Goal: Navigation & Orientation: Find specific page/section

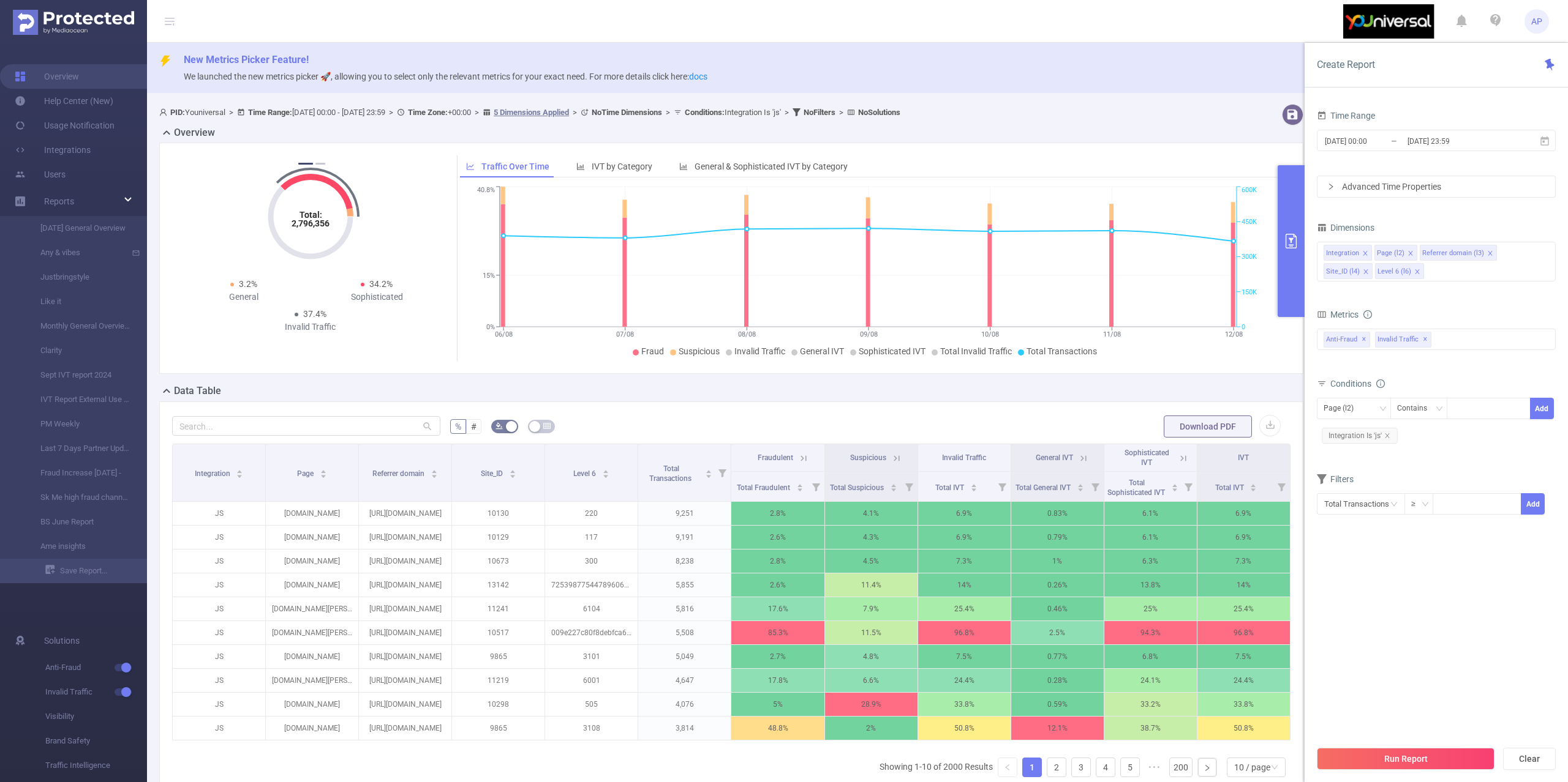
click at [47, 14] on img at bounding box center [74, 22] width 122 height 25
click at [68, 76] on link "Overview" at bounding box center [47, 76] width 64 height 24
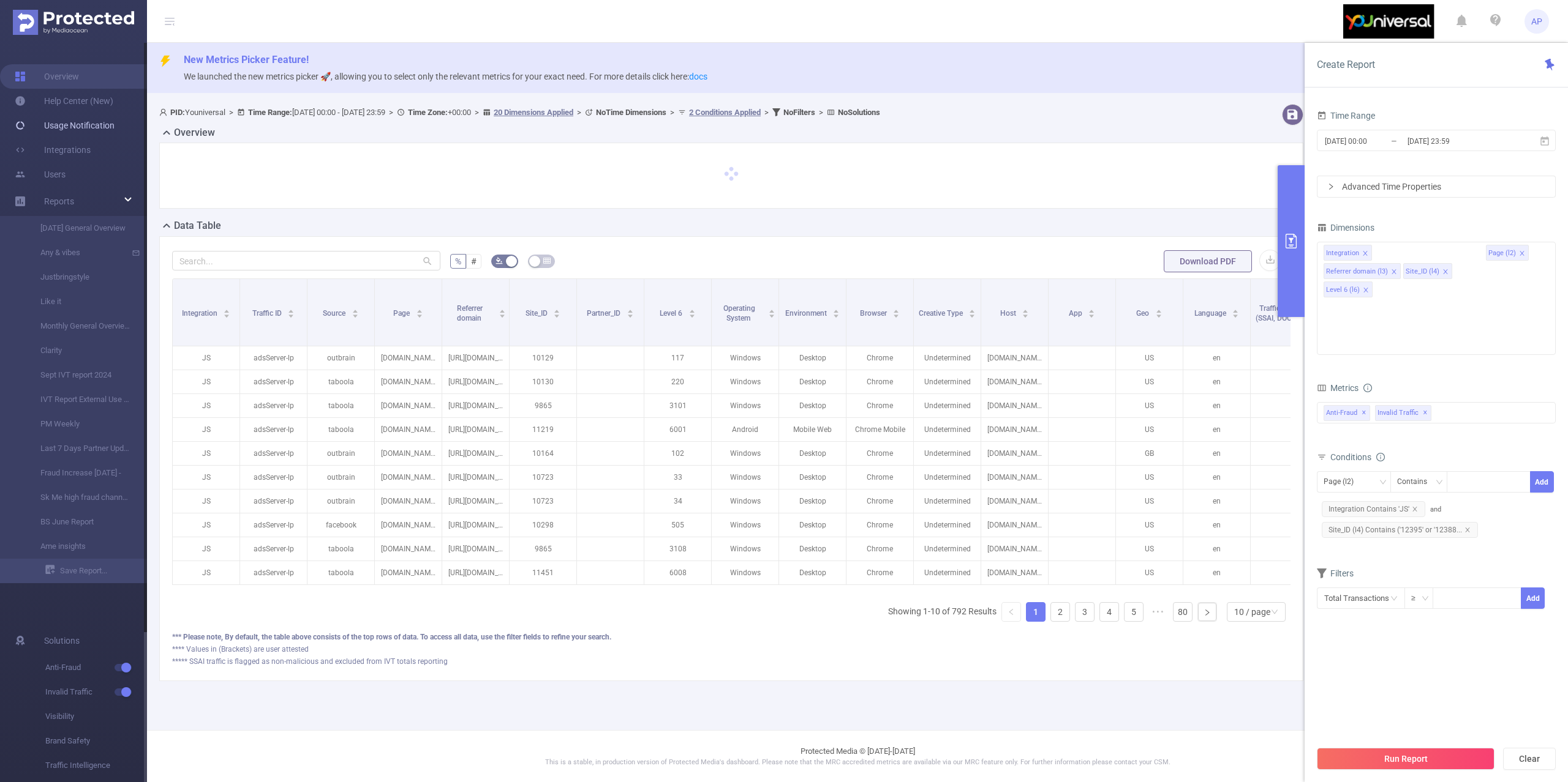
type input "[DATE] 00:00"
type input "[DATE] 23:59"
click at [57, 101] on link "Help Center (New)" at bounding box center [64, 101] width 99 height 24
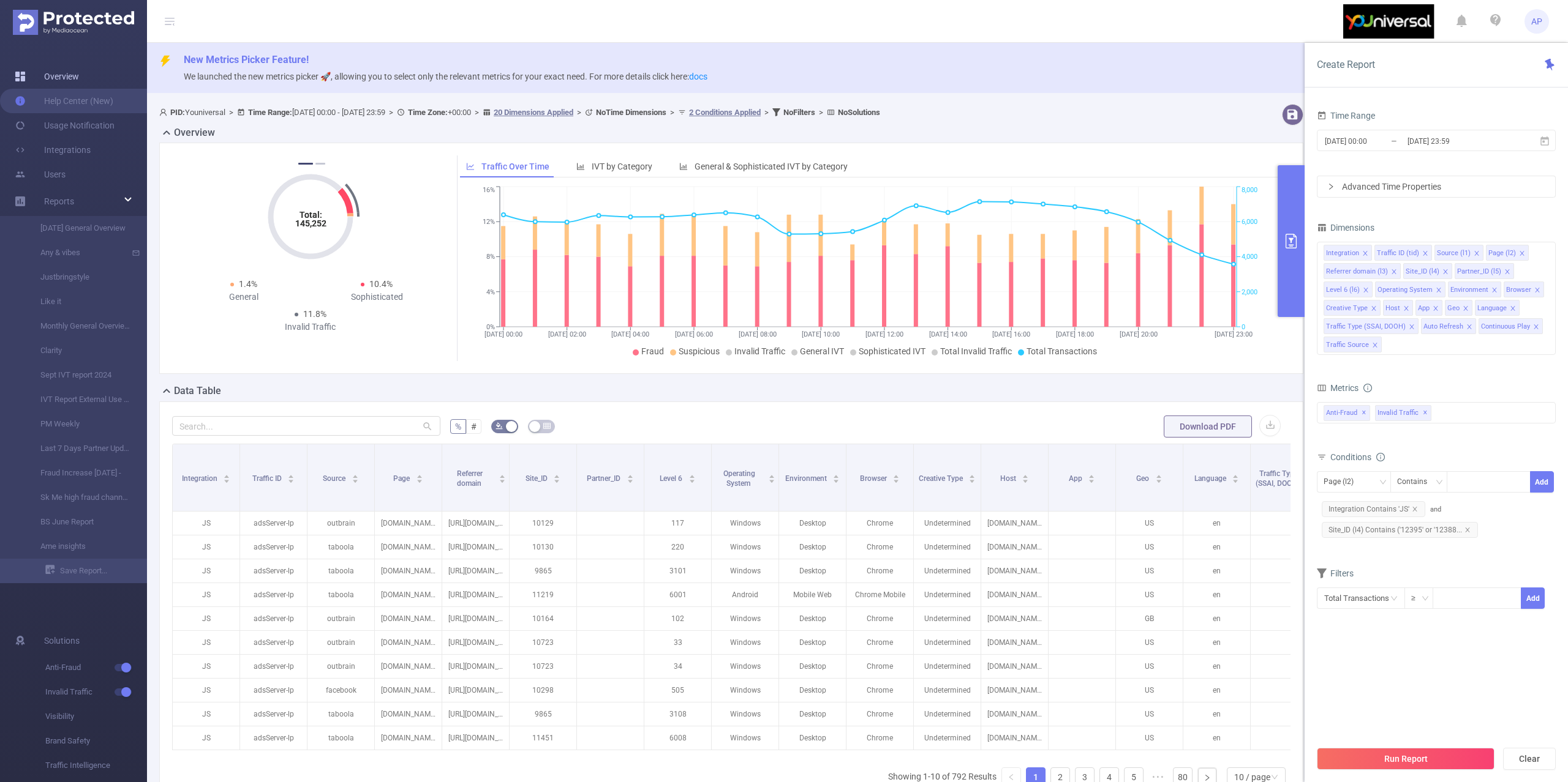
click at [75, 74] on link "Overview" at bounding box center [47, 76] width 64 height 24
click at [57, 24] on img at bounding box center [74, 22] width 122 height 25
click at [170, 21] on icon at bounding box center [169, 21] width 10 height 1
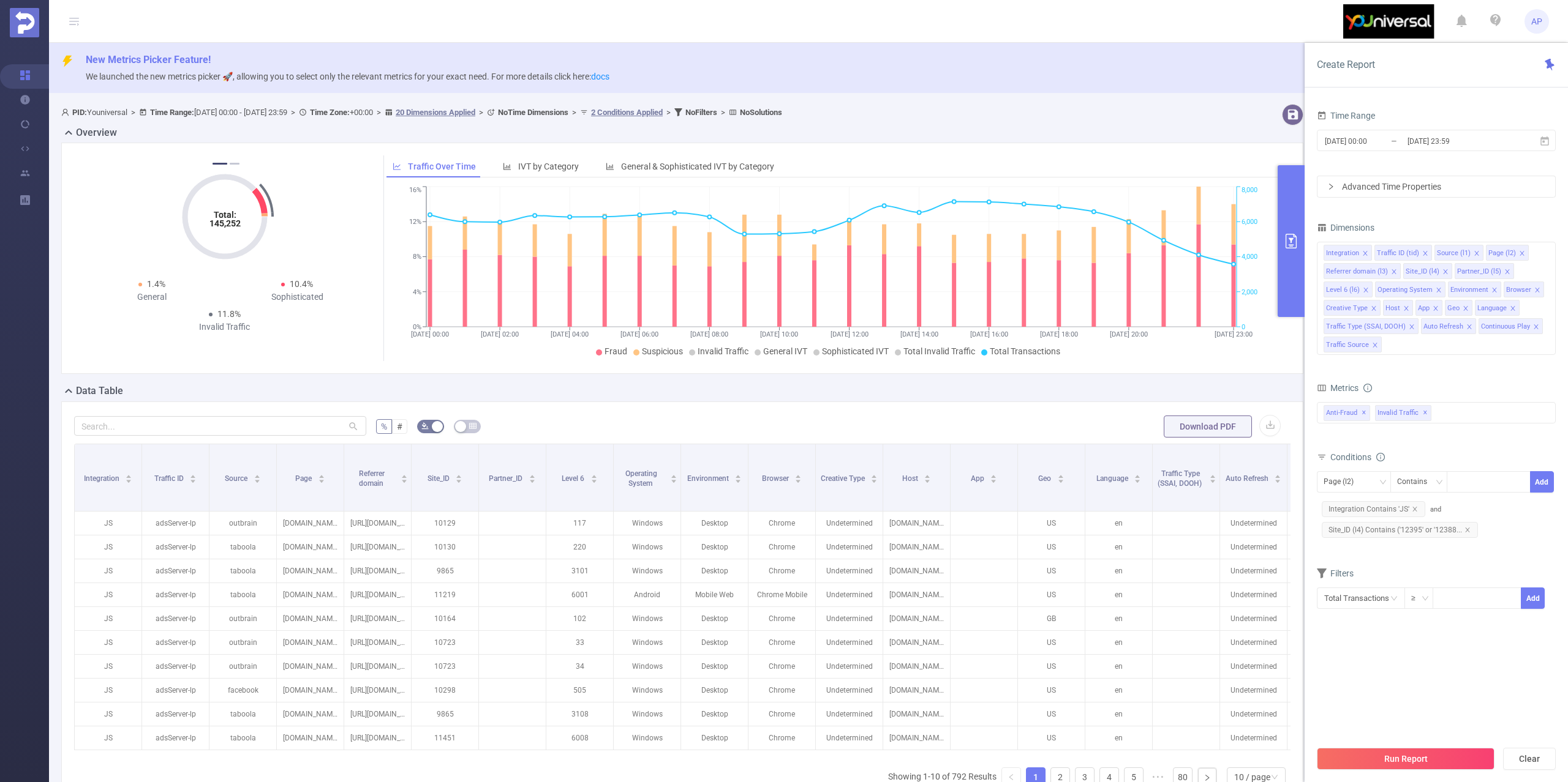
click at [75, 23] on icon at bounding box center [74, 21] width 10 height 10
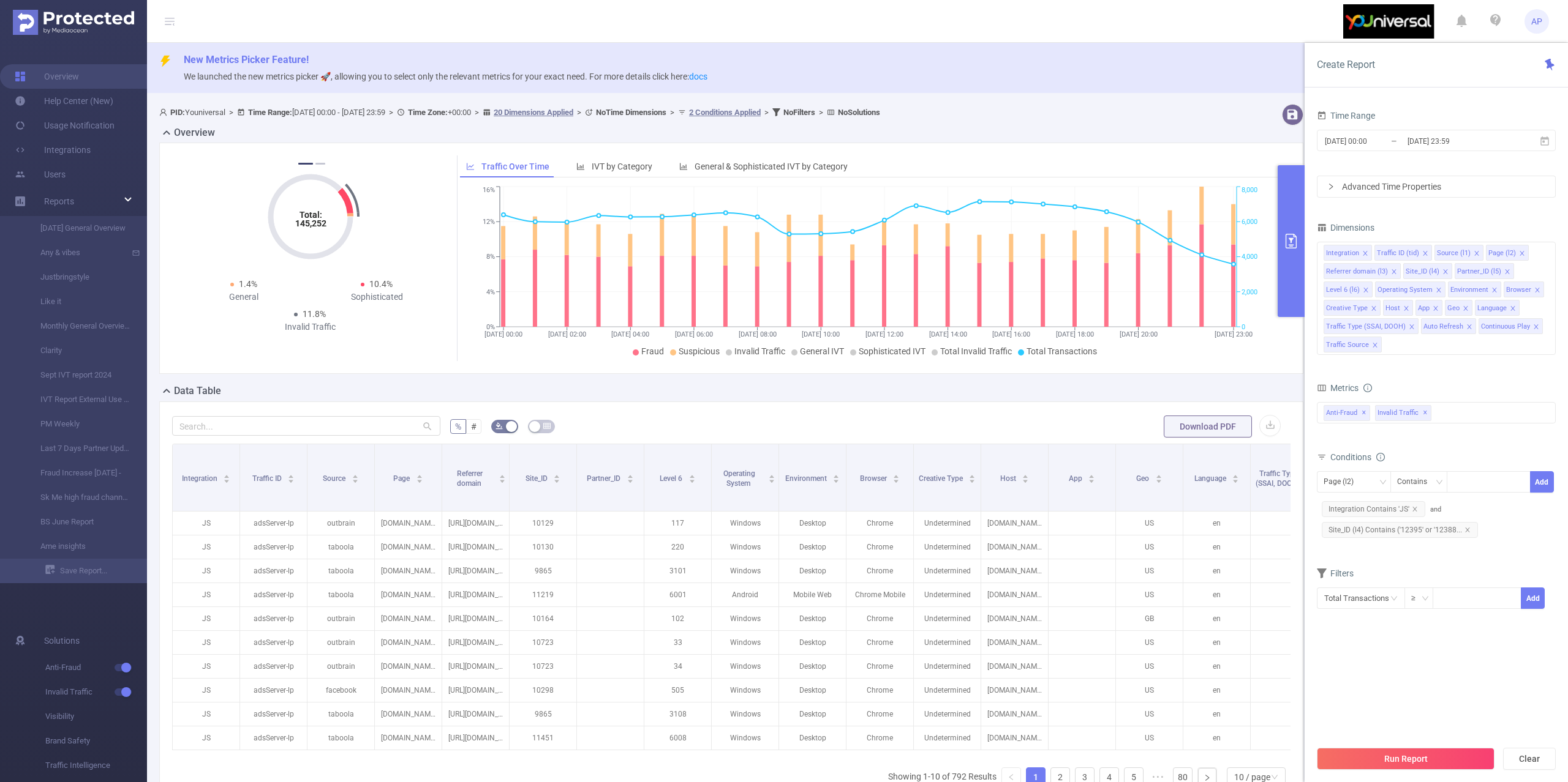
click at [1537, 23] on span "AP" at bounding box center [1536, 22] width 11 height 24
click at [1231, 30] on header "AP" at bounding box center [784, 21] width 1568 height 43
click at [102, 93] on link "Help Center (New)" at bounding box center [64, 101] width 99 height 24
click at [1331, 759] on button "Run Report" at bounding box center [1405, 759] width 178 height 22
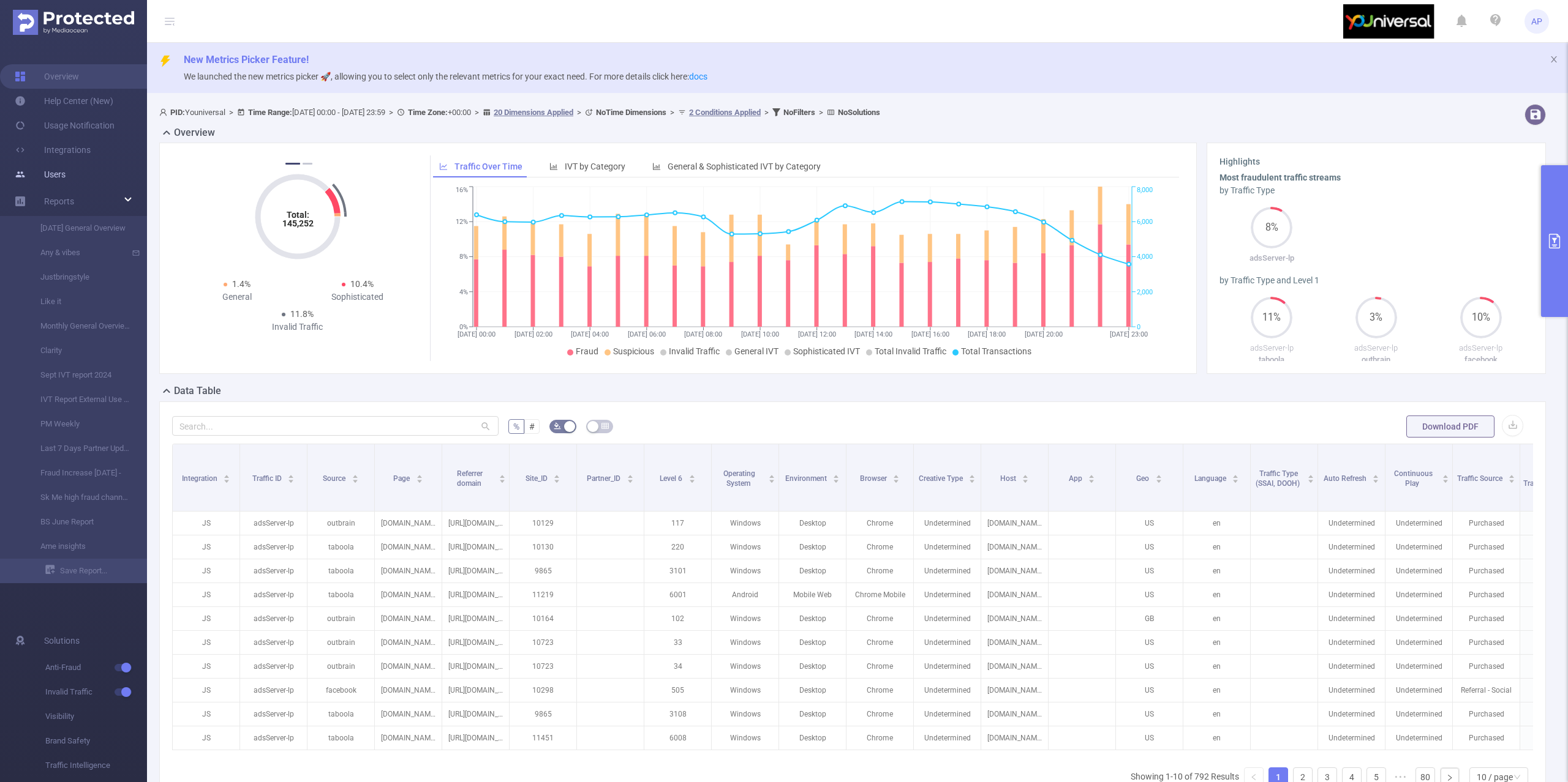
click at [65, 168] on link "Users" at bounding box center [40, 174] width 51 height 24
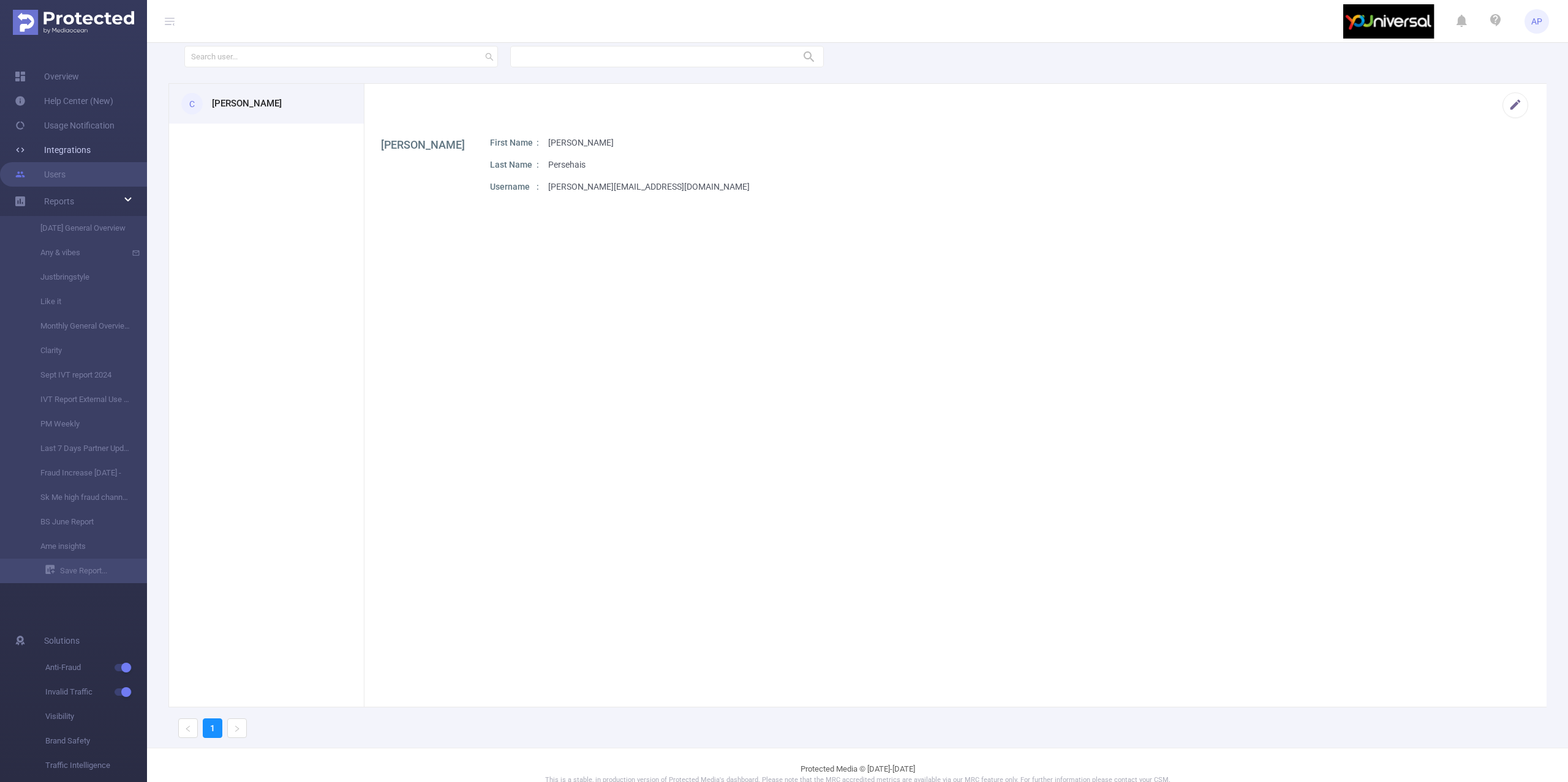
click at [64, 141] on link "Integrations" at bounding box center [52, 150] width 76 height 24
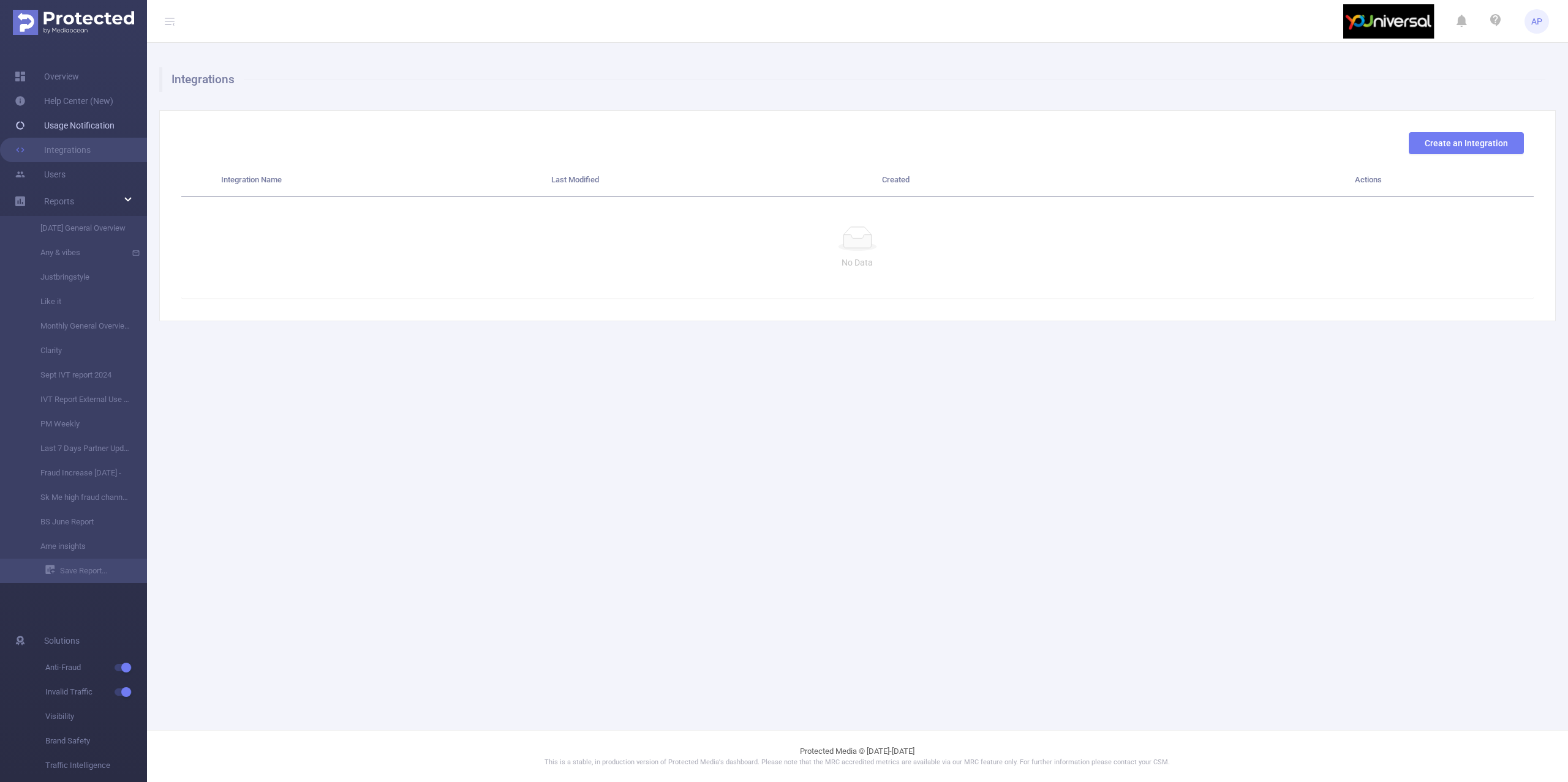
click at [63, 128] on link "Usage Notification" at bounding box center [64, 125] width 100 height 24
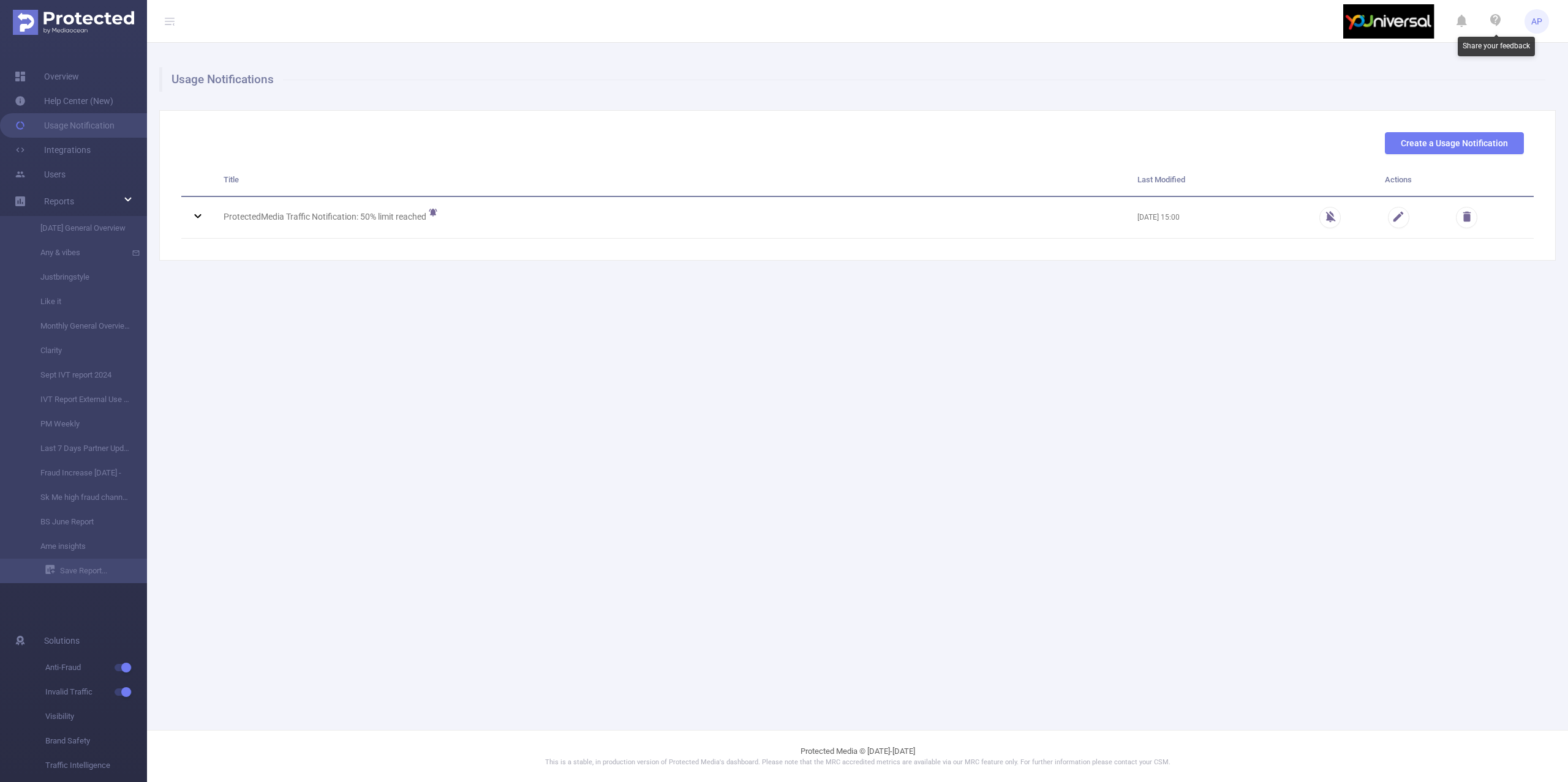
click at [1499, 18] on icon at bounding box center [1495, 20] width 10 height 12
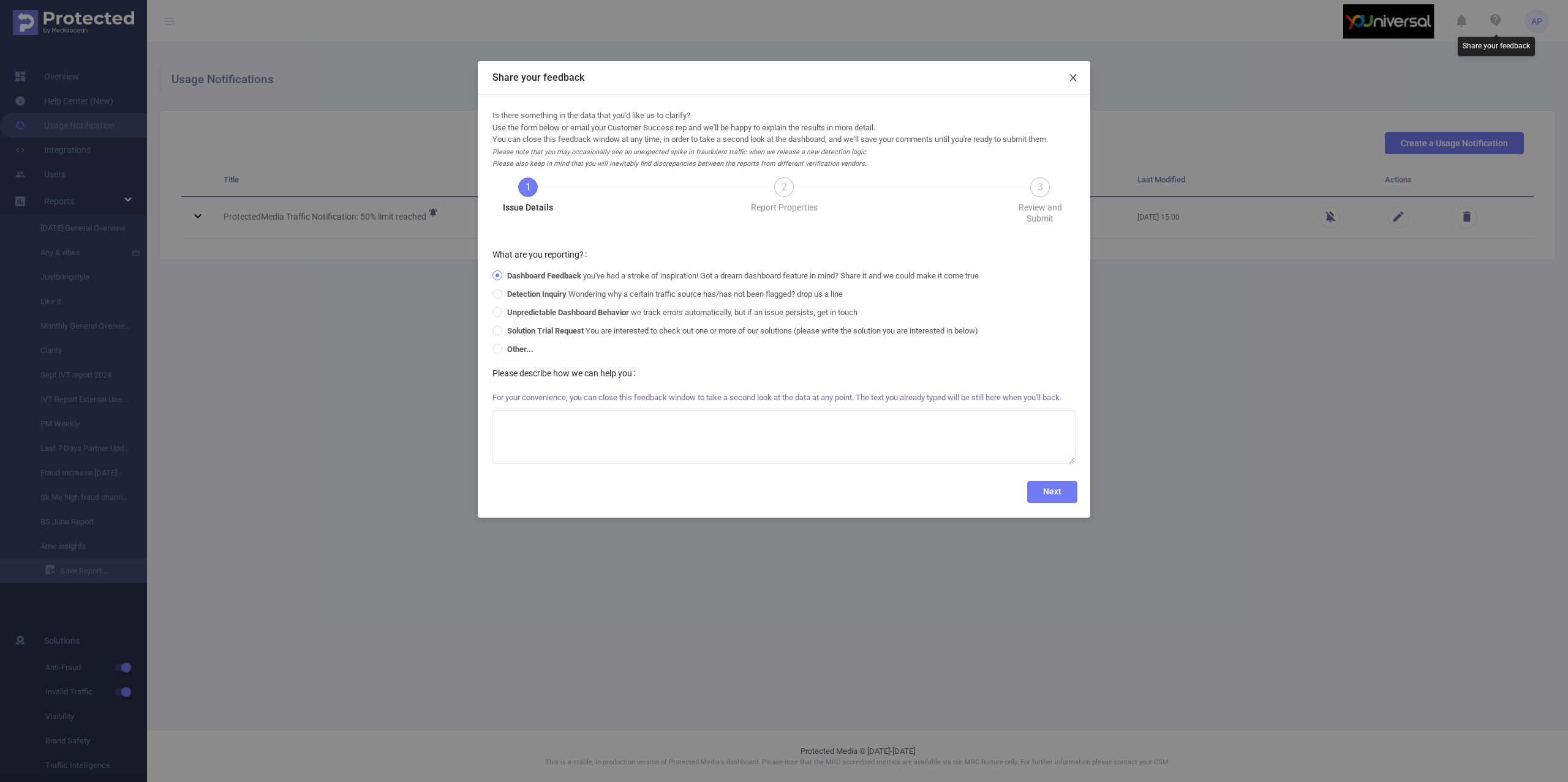
click at [1071, 78] on icon "icon: close" at bounding box center [1072, 77] width 7 height 7
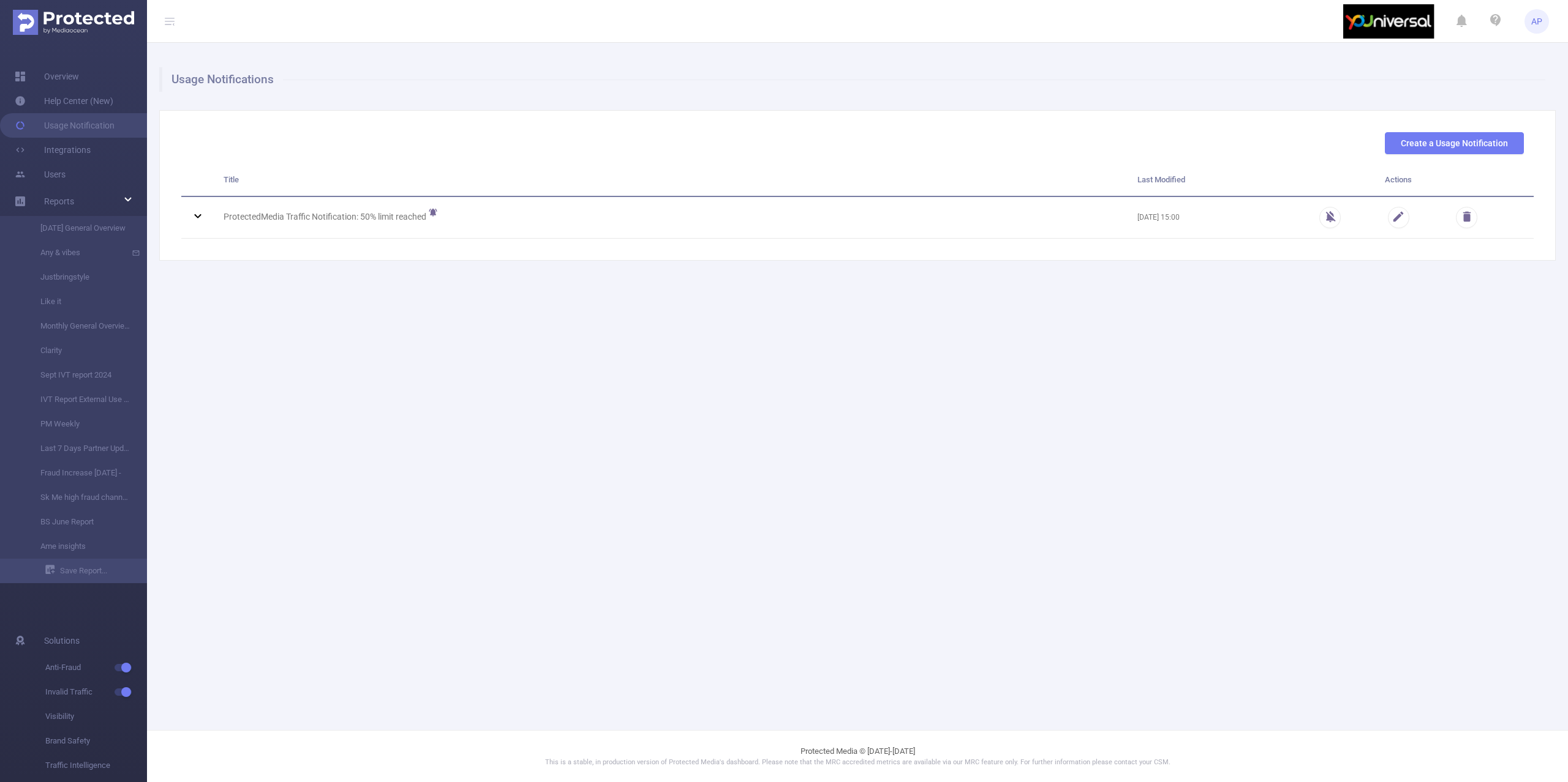
click at [1404, 21] on img at bounding box center [1389, 21] width 92 height 34
click at [1552, 3] on header "AP" at bounding box center [784, 21] width 1568 height 43
click at [1533, 17] on span "AP" at bounding box center [1536, 22] width 11 height 24
click at [63, 96] on link "Help Center (New)" at bounding box center [64, 101] width 99 height 24
